Goal: Task Accomplishment & Management: Manage account settings

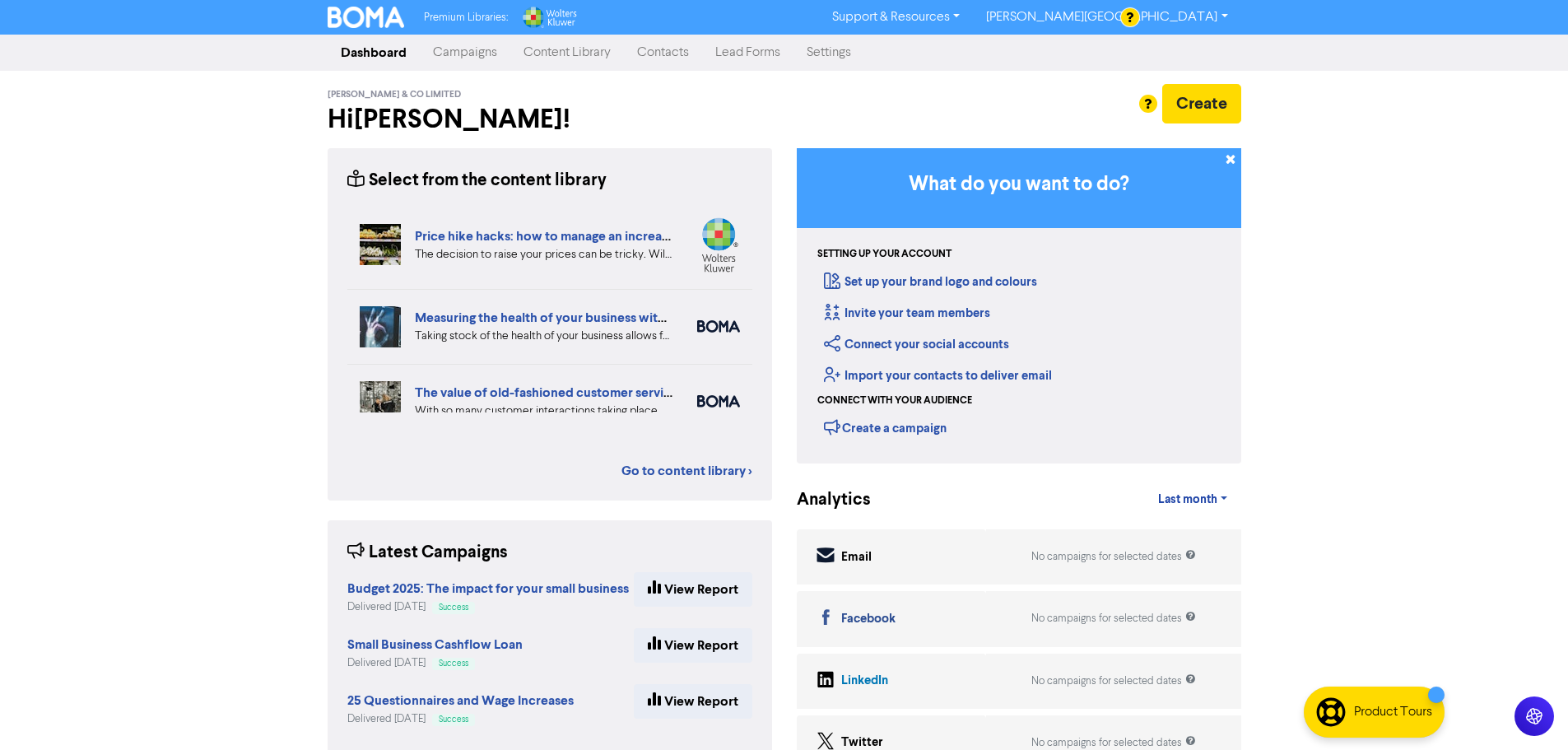
drag, startPoint x: 661, startPoint y: 58, endPoint x: 667, endPoint y: 69, distance: 12.5
click at [665, 51] on link "Contacts" at bounding box center [662, 52] width 78 height 33
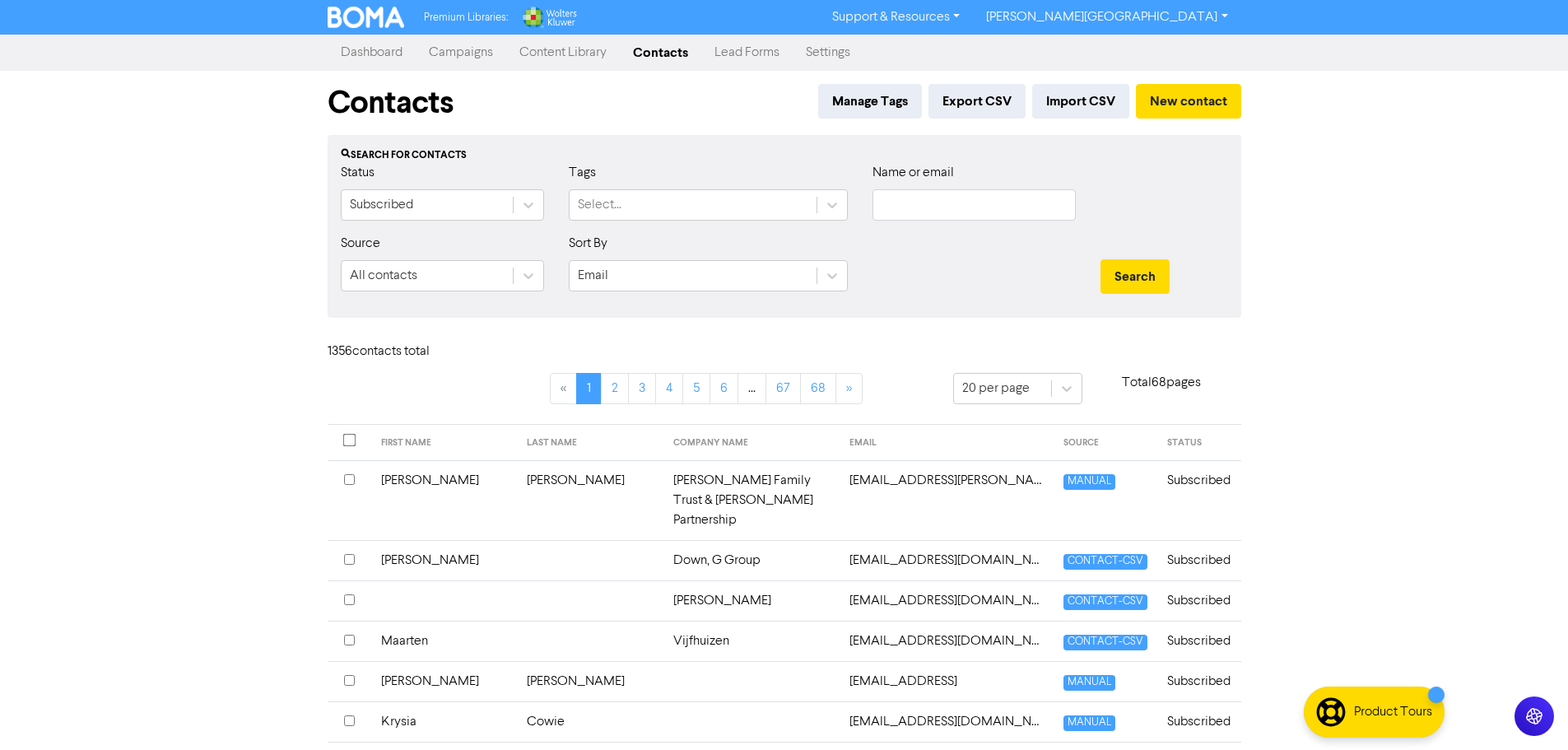
drag, startPoint x: 939, startPoint y: 222, endPoint x: 953, endPoint y: 209, distance: 19.1
click at [945, 217] on div "Name or email" at bounding box center [974, 198] width 228 height 71
click at [953, 208] on input "text" at bounding box center [973, 205] width 203 height 32
click at [1101, 260] on button "Search" at bounding box center [1135, 277] width 69 height 34
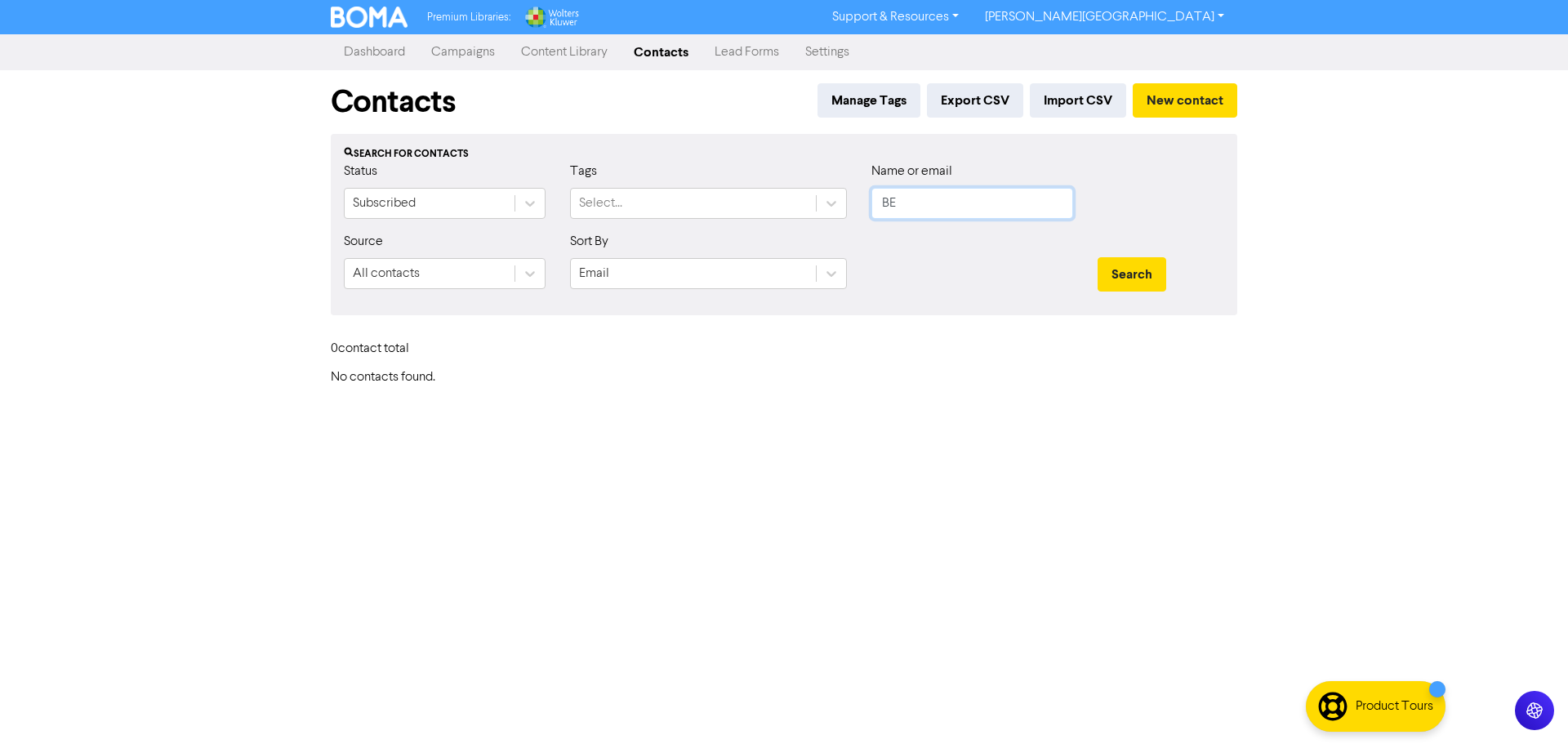
type input "B"
click at [1097, 258] on button "Search" at bounding box center [1131, 275] width 69 height 34
click at [974, 198] on input "[PERSON_NAME]-" at bounding box center [971, 203] width 201 height 31
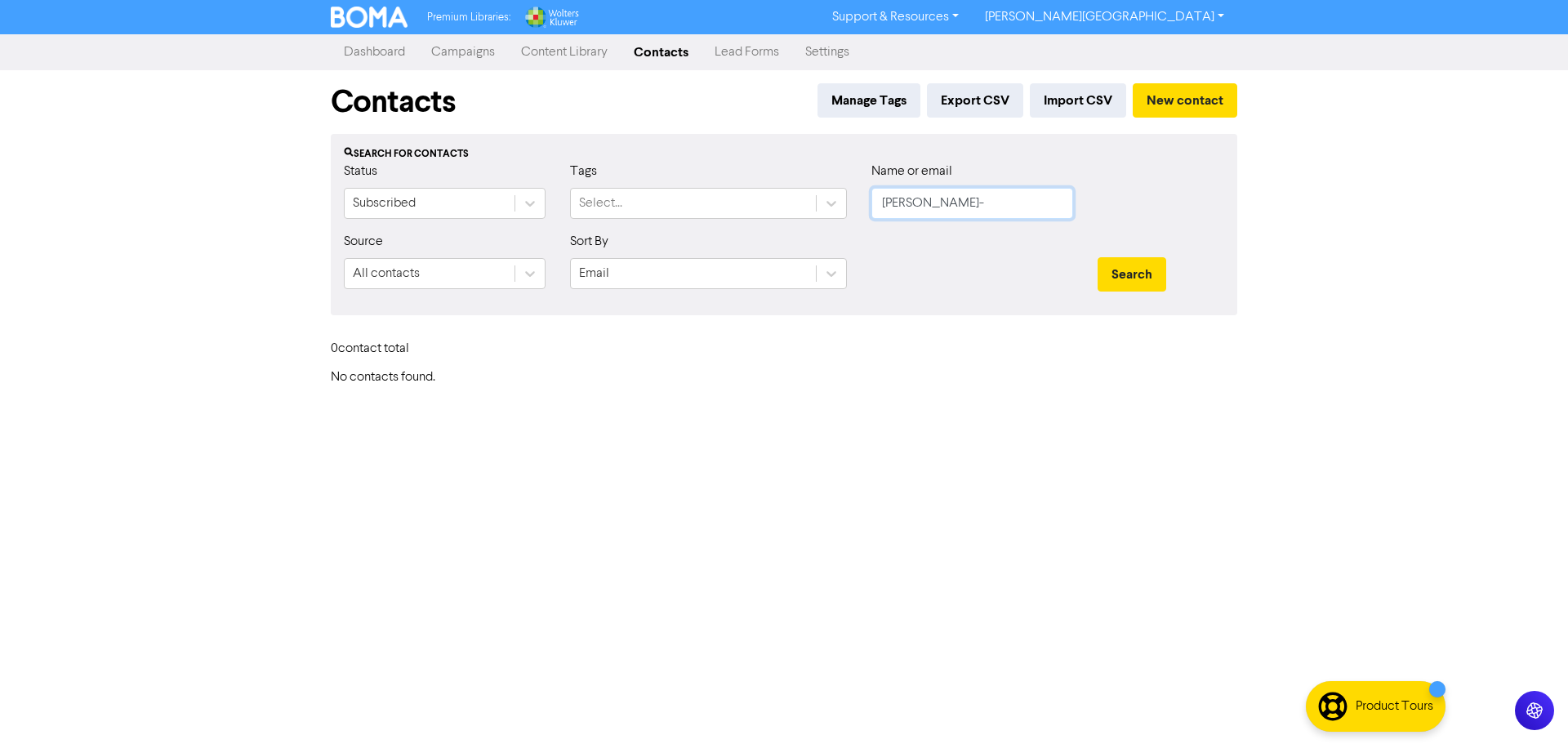
paste input "[EMAIL_ADDRESS][DOMAIN_NAME]"
click at [1097, 258] on button "Search" at bounding box center [1131, 275] width 69 height 34
click at [938, 204] on input "[EMAIL_ADDRESS][DOMAIN_NAME]" at bounding box center [971, 203] width 201 height 31
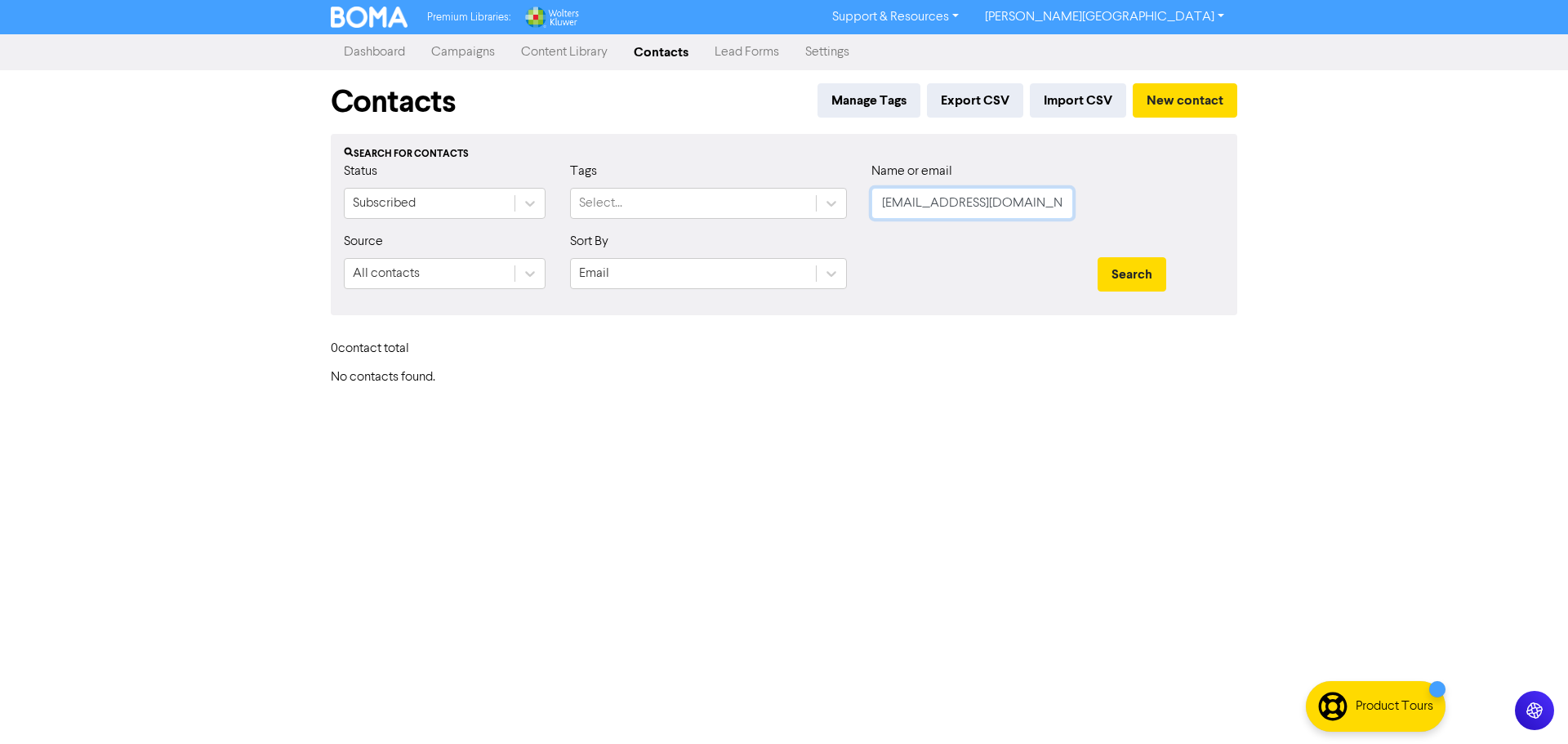
paste input "[EMAIL_ADDRESS]"
type input "[EMAIL_ADDRESS][DOMAIN_NAME]"
click at [1097, 258] on button "Search" at bounding box center [1131, 275] width 69 height 34
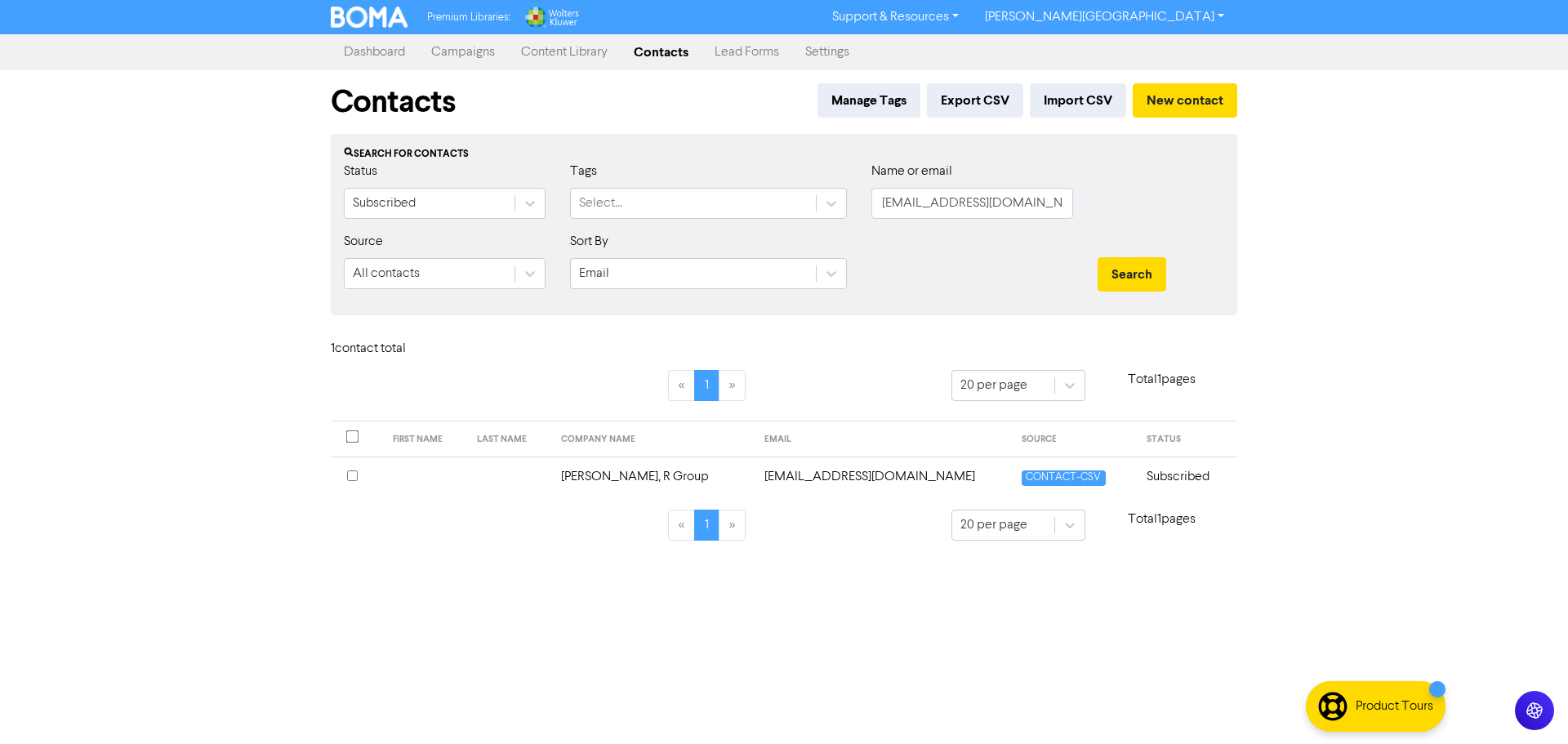
click at [914, 469] on td "[EMAIL_ADDRESS][DOMAIN_NAME]" at bounding box center [883, 476] width 258 height 40
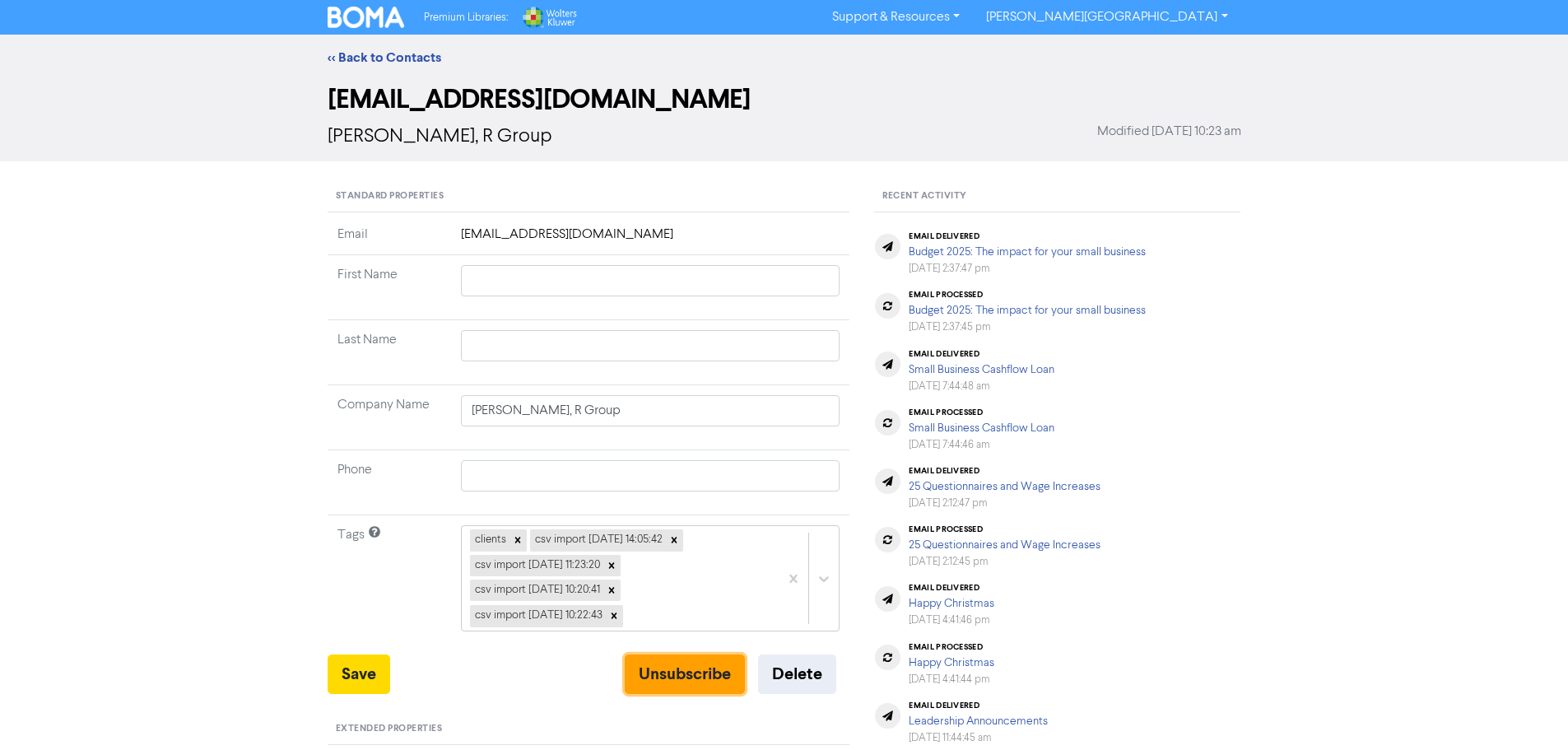
click at [640, 683] on button "Unsubscribe" at bounding box center [685, 675] width 120 height 39
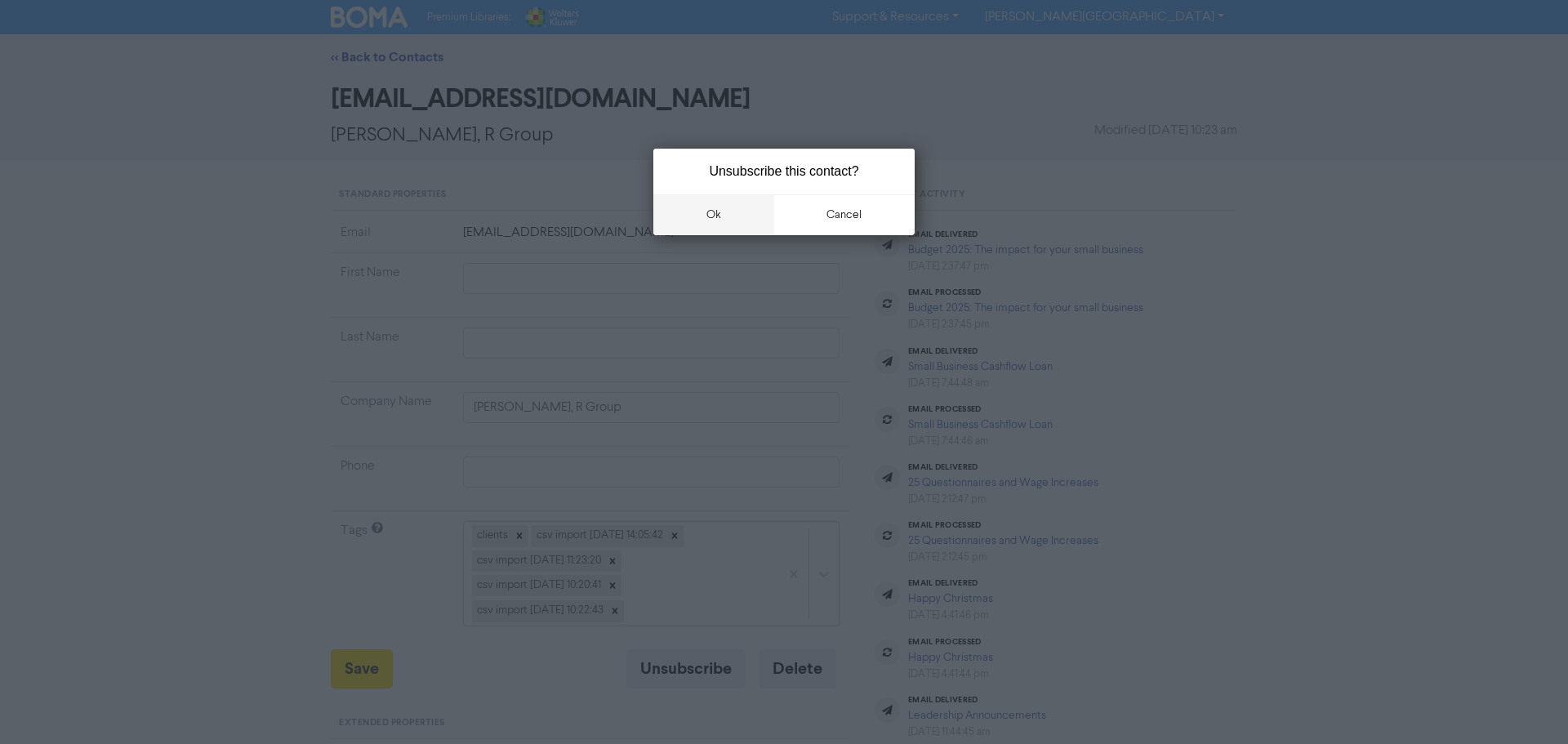
click at [732, 219] on button "ok" at bounding box center [714, 215] width 121 height 41
